Goal: Check status

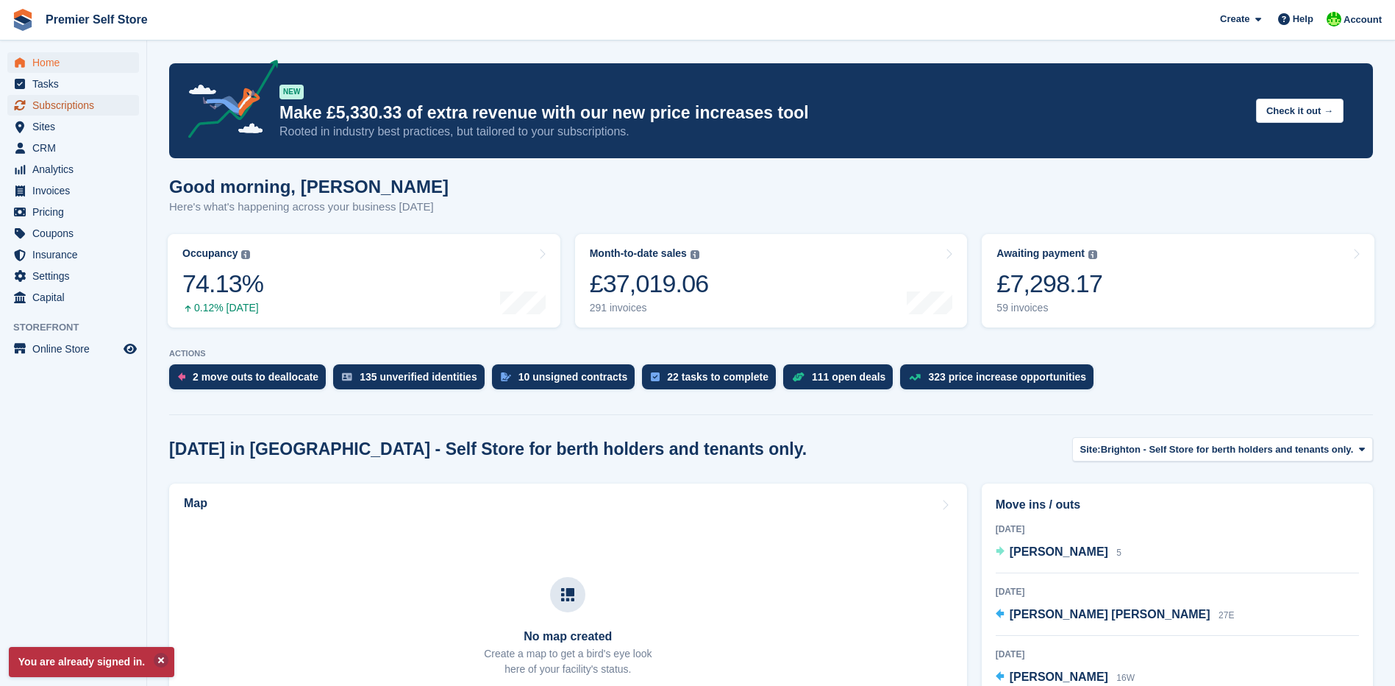
click at [68, 102] on span "Subscriptions" at bounding box center [76, 105] width 88 height 21
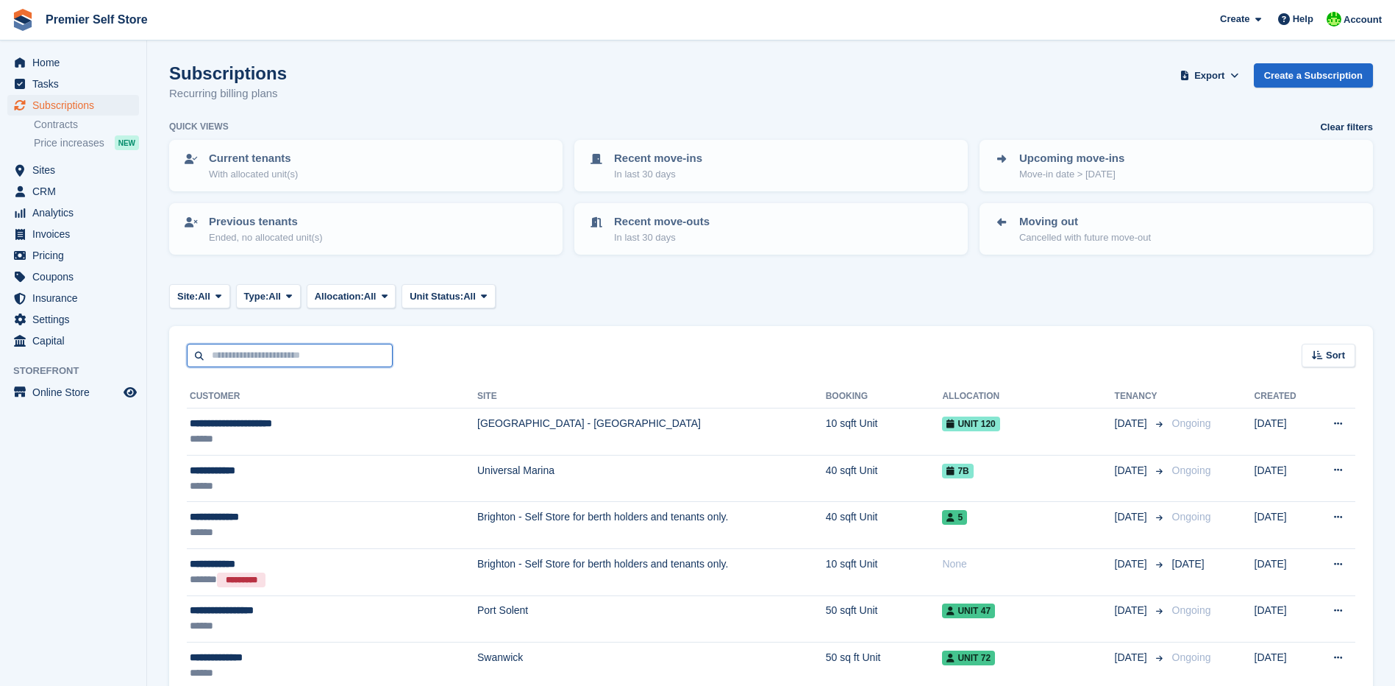
click at [217, 356] on input "text" at bounding box center [290, 356] width 206 height 24
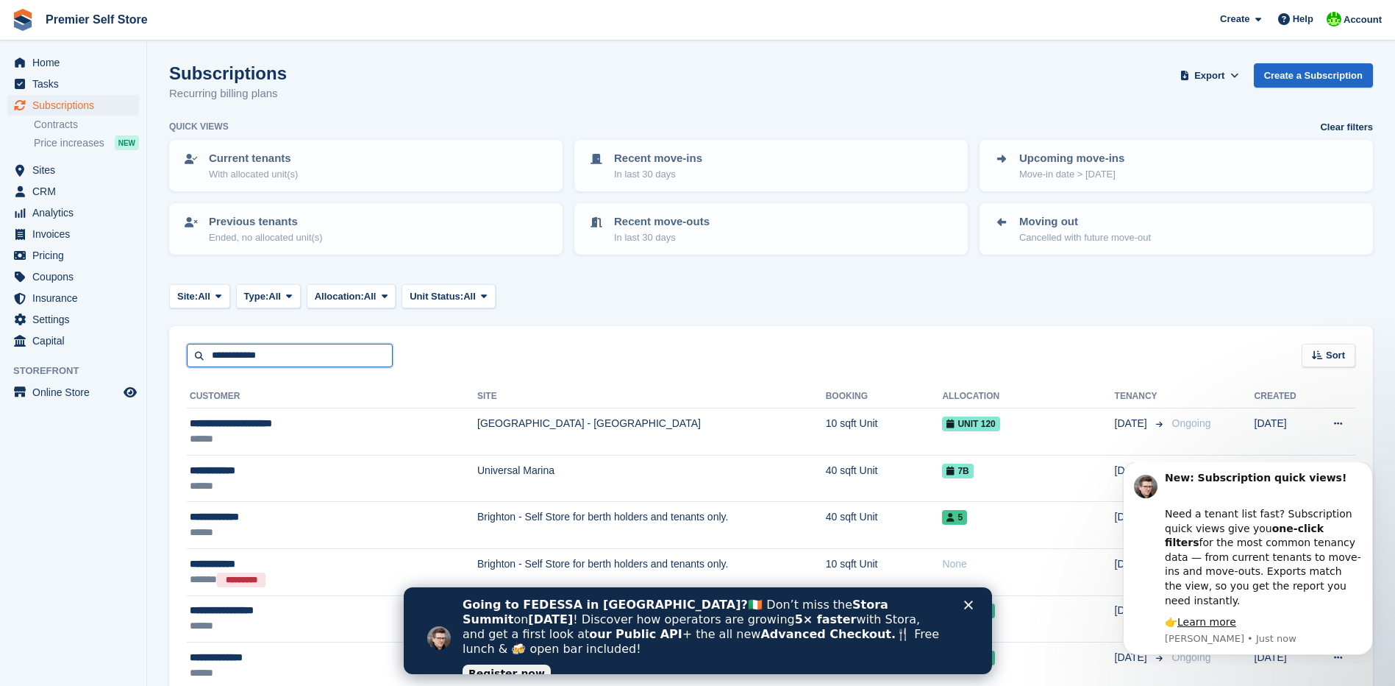
type input "**********"
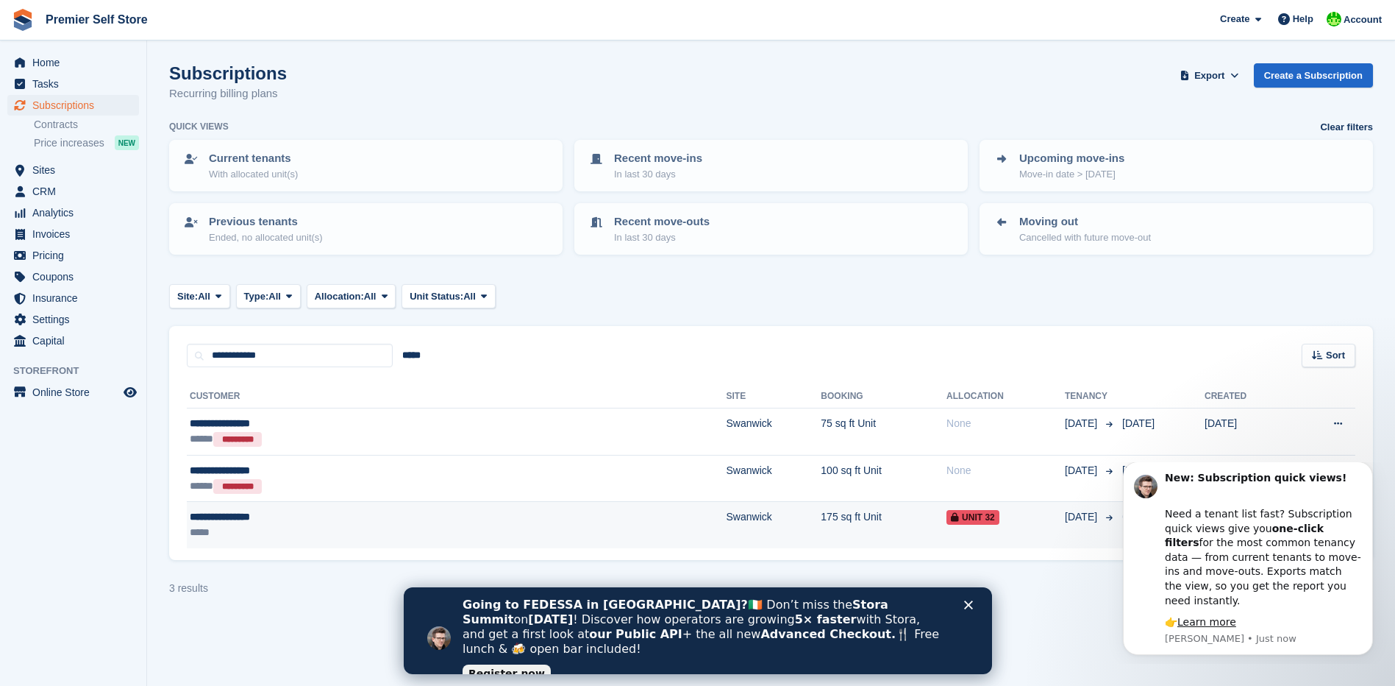
click at [242, 515] on div "**********" at bounding box center [318, 516] width 257 height 15
